Goal: Task Accomplishment & Management: Complete application form

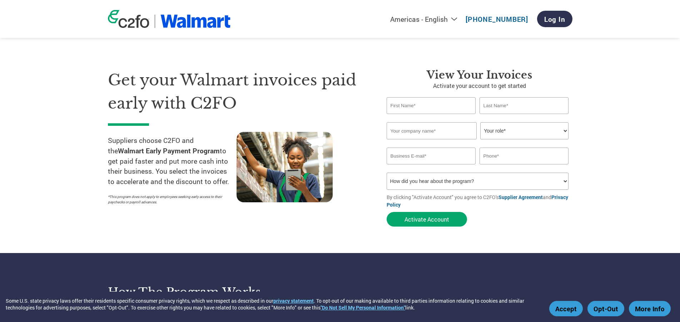
type input "[EMAIL_ADDRESS][DOMAIN_NAME]"
type input "7604315910"
click at [418, 107] on input "text" at bounding box center [431, 105] width 89 height 17
type input "Thomas"
type input "Nirschl"
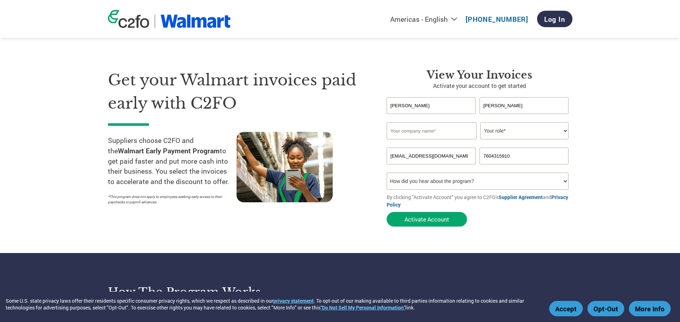
type input "USAOpoly, Inc."
type input "7609086540"
click at [480, 122] on select "Your role* CFO Controller Credit Manager Finance Director Treasurer CEO Preside…" at bounding box center [524, 130] width 88 height 17
select select "PRESIDENT"
click option "President" at bounding box center [0, 0] width 0 height 0
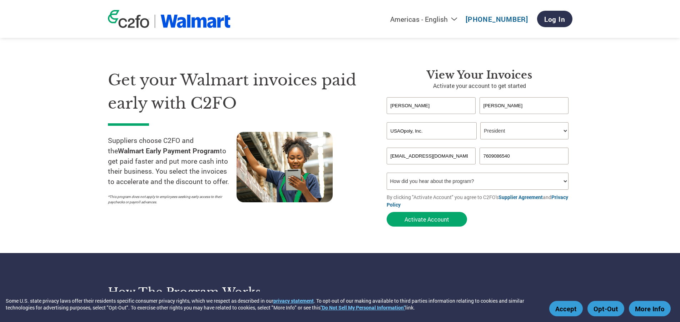
click at [387, 173] on select "How did you hear about the program? Received a letter Email Social Media Online…" at bounding box center [478, 181] width 182 height 17
select select "Family/Friend/Acquaintance"
click option "Family/Friend/Acquaintance" at bounding box center [0, 0] width 0 height 0
click at [427, 219] on button "Activate Account" at bounding box center [427, 219] width 80 height 15
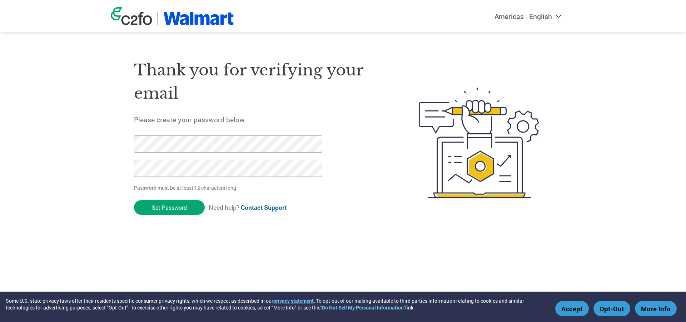
click at [316, 233] on div "Thank you for verifying your email Please create your password below. Password …" at bounding box center [259, 142] width 251 height 189
click at [185, 209] on input "Set Password" at bounding box center [169, 207] width 71 height 15
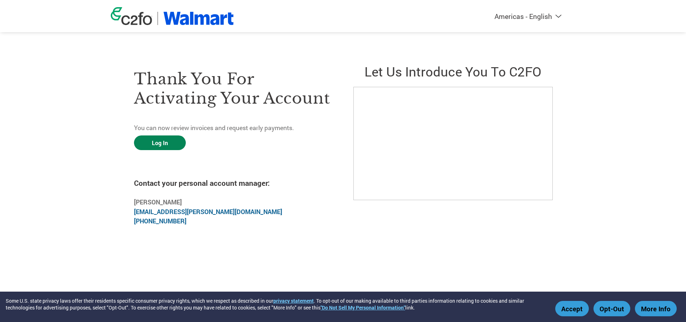
click at [165, 143] on link "Log In" at bounding box center [160, 142] width 52 height 15
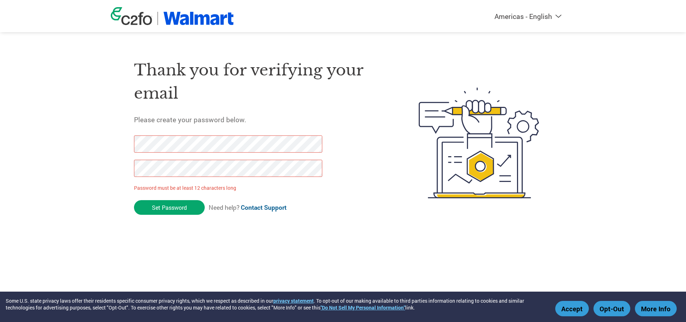
drag, startPoint x: 185, startPoint y: 243, endPoint x: 193, endPoint y: 233, distance: 12.3
click at [187, 243] on html "Some U.S. state privacy laws offer their residents specific consumer privacy ri…" at bounding box center [343, 129] width 686 height 258
click at [375, 174] on div "Thank you for verifying your email Please create your password below. Password …" at bounding box center [259, 142] width 251 height 189
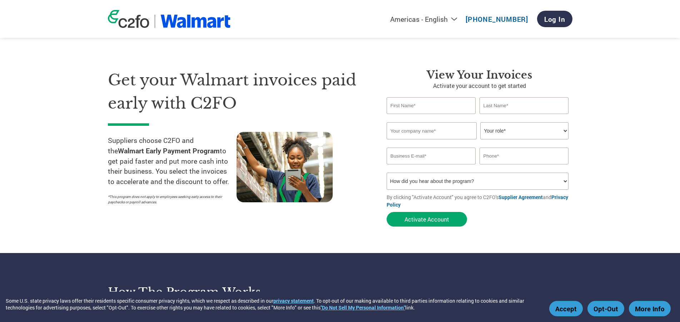
type input "[EMAIL_ADDRESS][DOMAIN_NAME]"
type input "7609086540"
click at [549, 18] on link "Log In" at bounding box center [554, 19] width 35 height 16
